Goal: Transaction & Acquisition: Download file/media

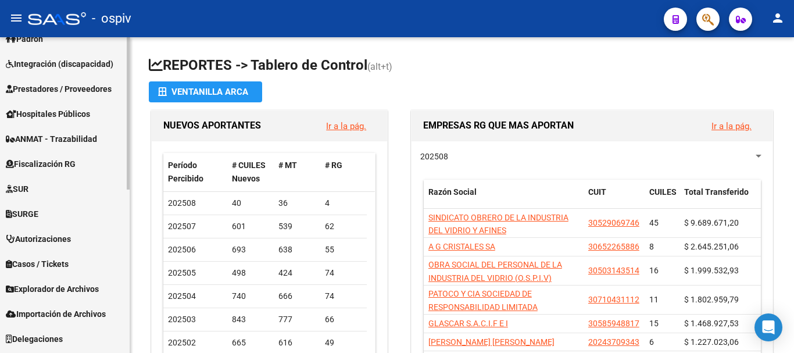
scroll to position [339, 0]
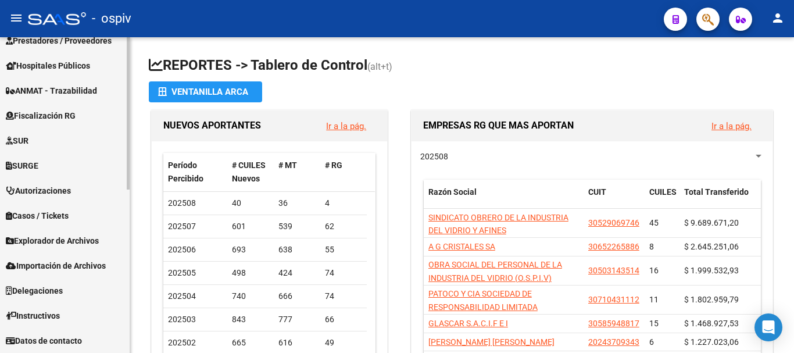
click at [58, 244] on span "Explorador de Archivos" at bounding box center [52, 240] width 93 height 13
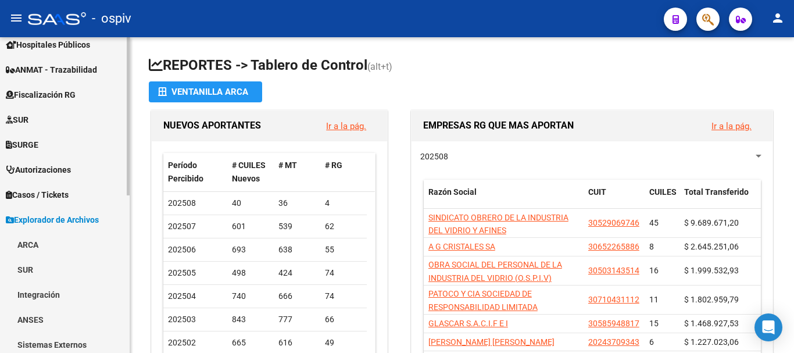
scroll to position [164, 0]
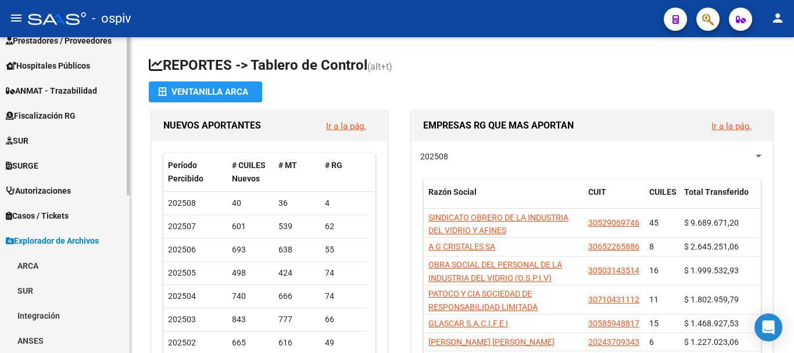
click at [25, 265] on link "ARCA" at bounding box center [65, 265] width 130 height 25
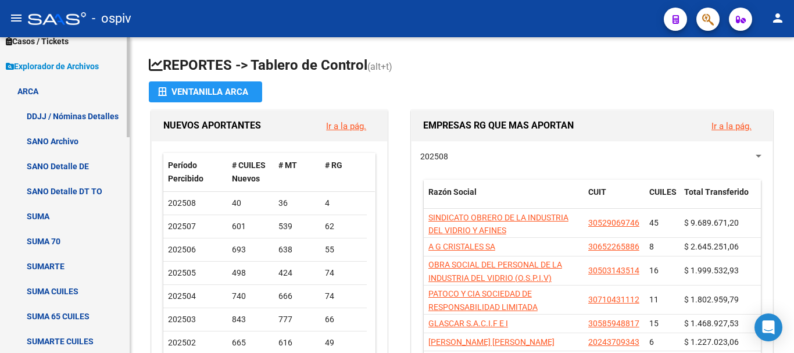
scroll to position [396, 0]
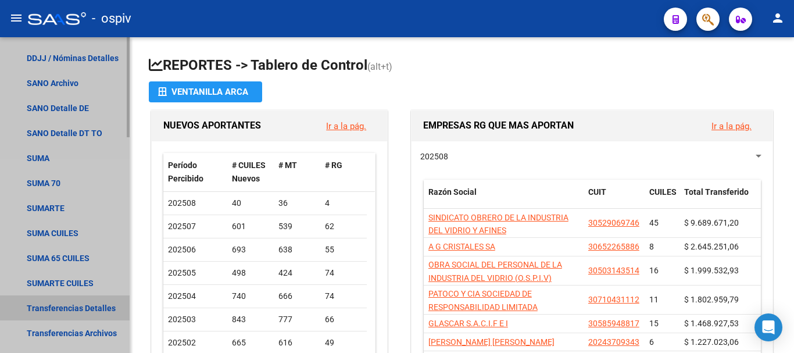
drag, startPoint x: 74, startPoint y: 308, endPoint x: 81, endPoint y: 303, distance: 8.4
click at [74, 308] on link "Transferencias Detalles" at bounding box center [65, 307] width 130 height 25
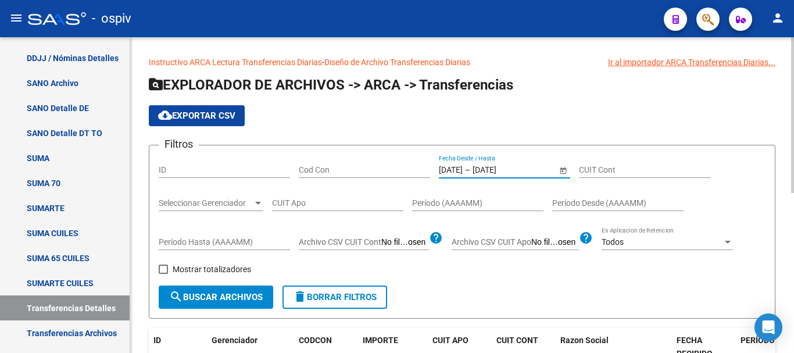
click at [494, 169] on input "[DATE]" at bounding box center [501, 170] width 57 height 10
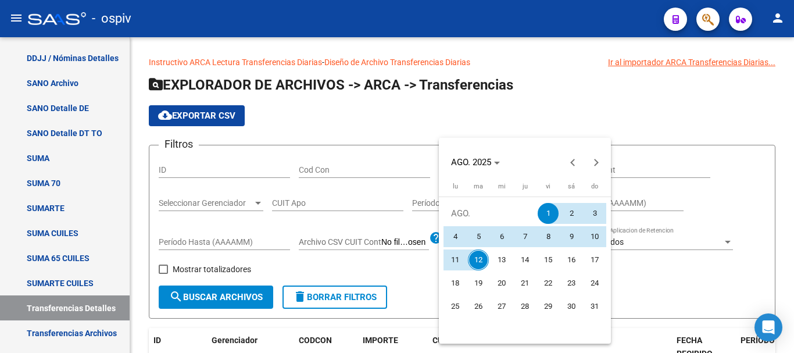
click at [473, 260] on span "12" at bounding box center [478, 259] width 21 height 21
type input "[DATE]"
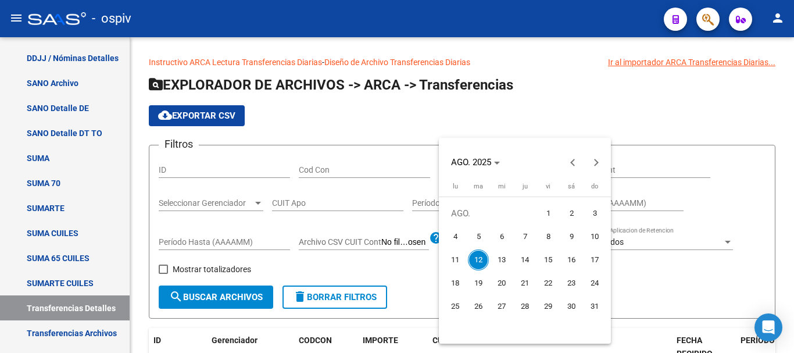
click at [474, 260] on span "12" at bounding box center [478, 259] width 21 height 21
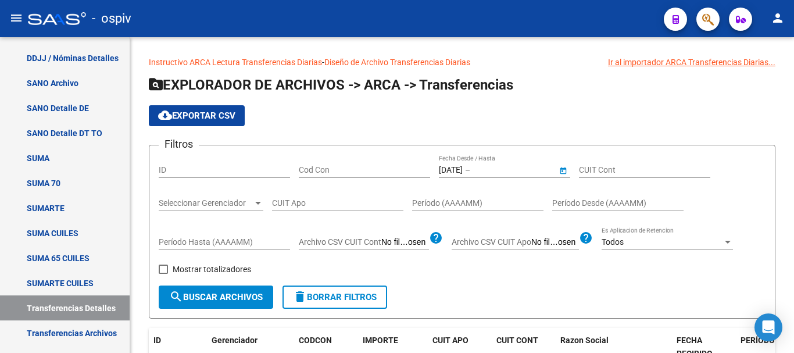
type input "[DATE]"
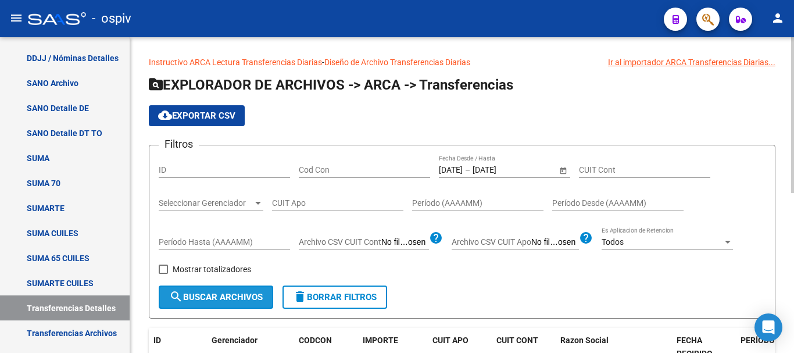
click at [237, 306] on button "search Buscar Archivos" at bounding box center [216, 296] width 115 height 23
click at [214, 114] on span "cloud_download Exportar CSV" at bounding box center [196, 115] width 77 height 10
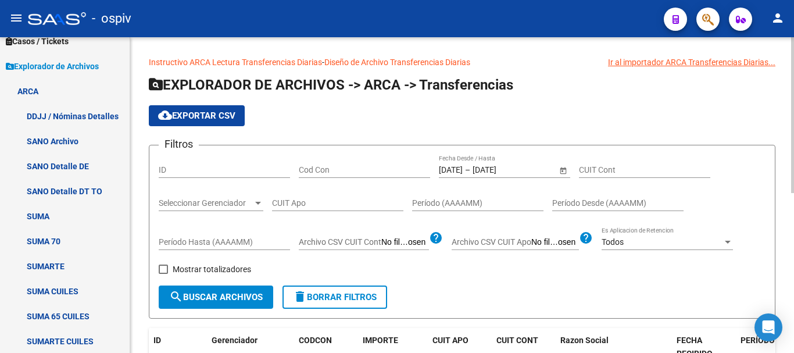
click at [573, 92] on h1 "EXPLORADOR DE ARCHIVOS -> ARCA -> Transferencias" at bounding box center [462, 86] width 627 height 20
